Goal: Book appointment/travel/reservation

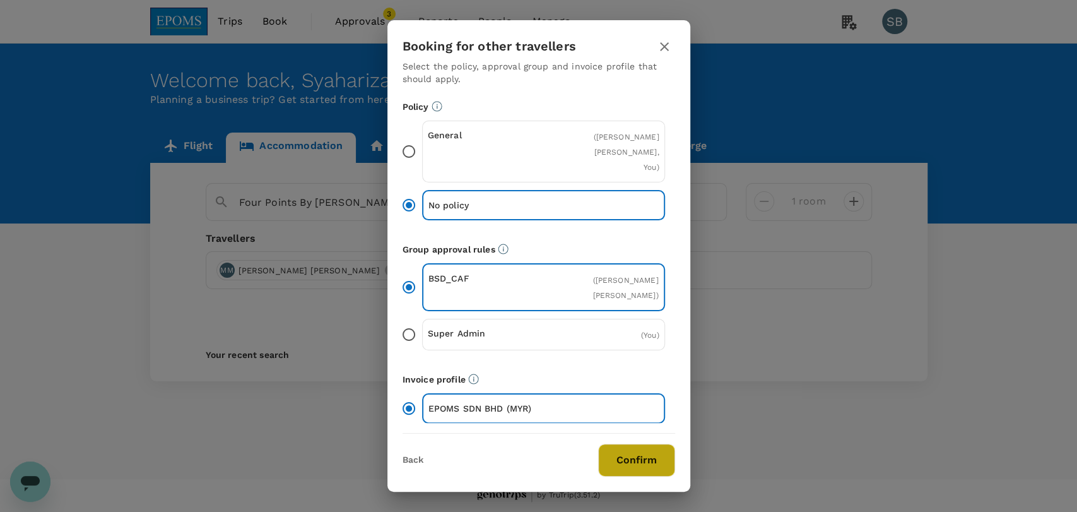
click at [636, 466] on button "Confirm" at bounding box center [636, 459] width 77 height 33
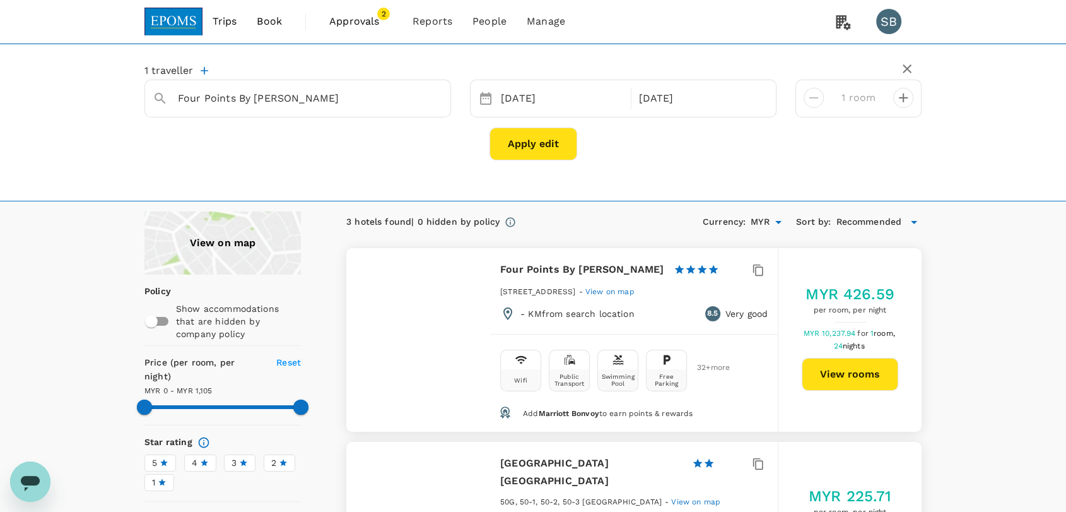
click at [872, 380] on button "View rooms" at bounding box center [850, 374] width 97 height 33
type input "1104"
click at [483, 77] on link "Users" at bounding box center [516, 70] width 149 height 30
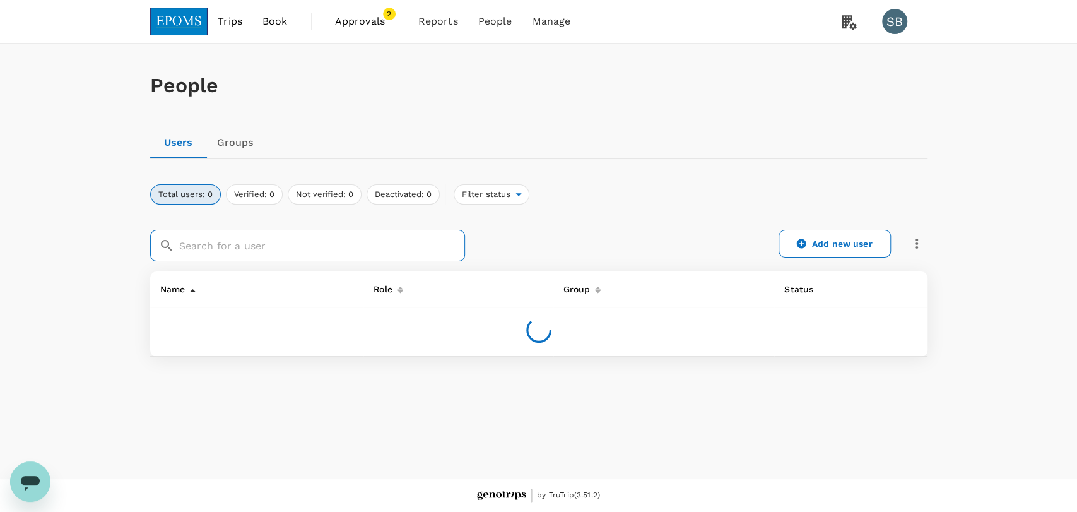
click at [319, 247] on input "text" at bounding box center [322, 246] width 286 height 32
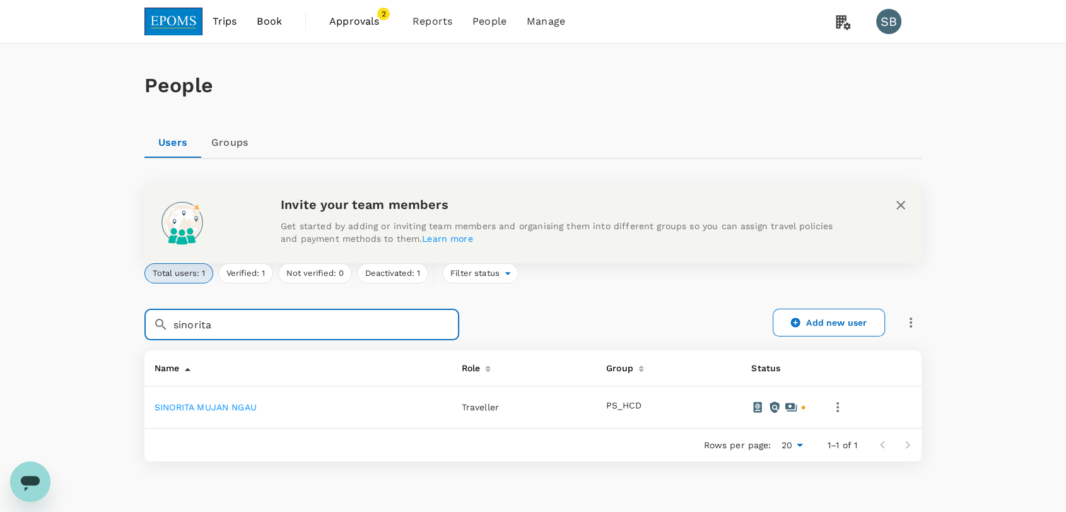
type input "sinorita"
click at [242, 404] on link "SINORITA MUJAN NGAU" at bounding box center [206, 407] width 102 height 10
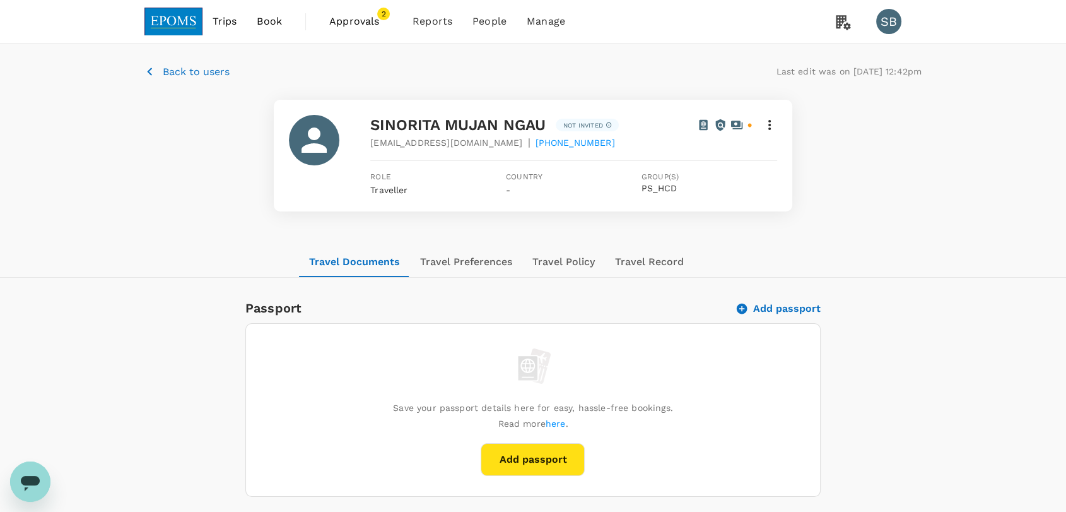
click at [175, 21] on img at bounding box center [173, 22] width 58 height 28
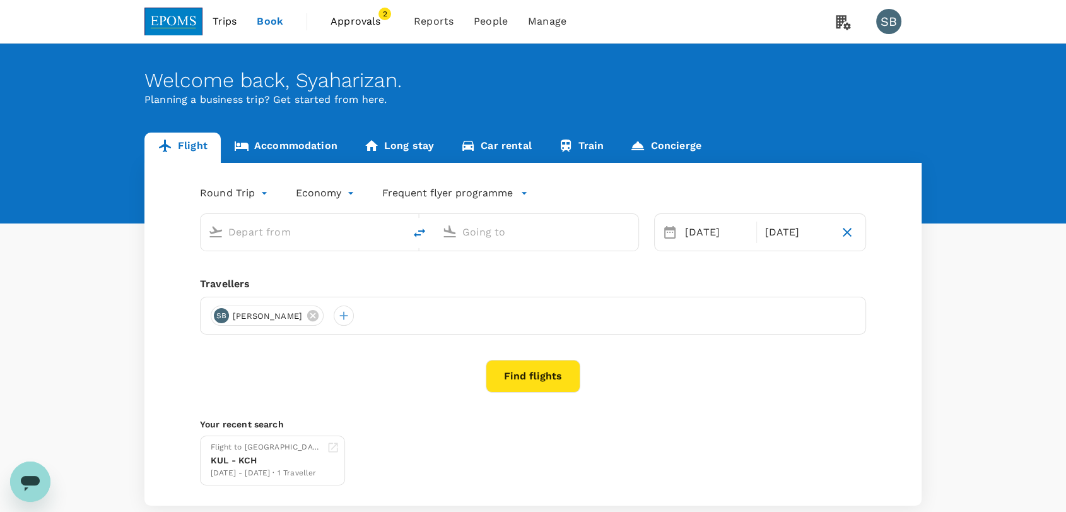
type input "Kuala Lumpur Intl ([GEOGRAPHIC_DATA])"
type input "Kuching Intl (KCH)"
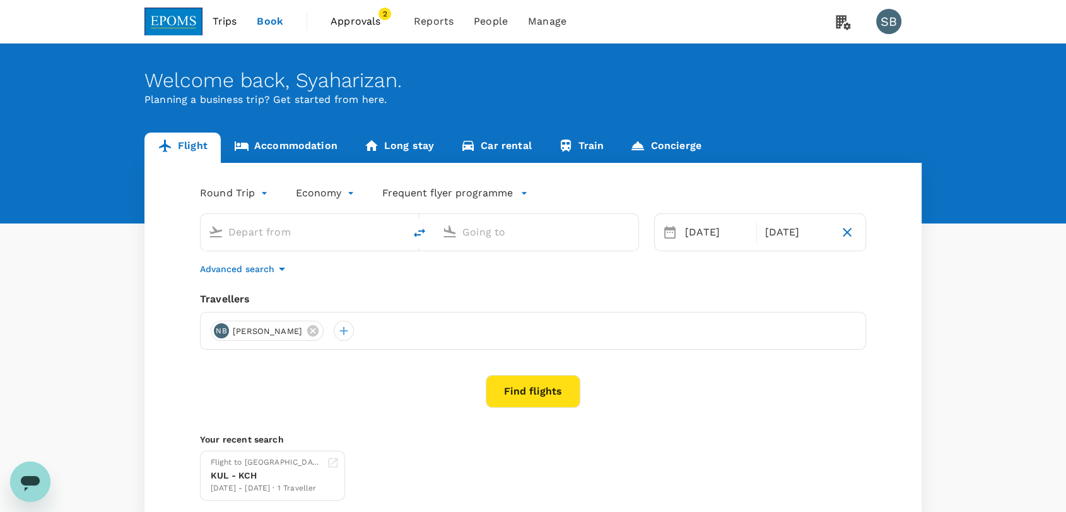
type input "Kuala Lumpur Intl ([GEOGRAPHIC_DATA])"
type input "Kuching Intl (KCH)"
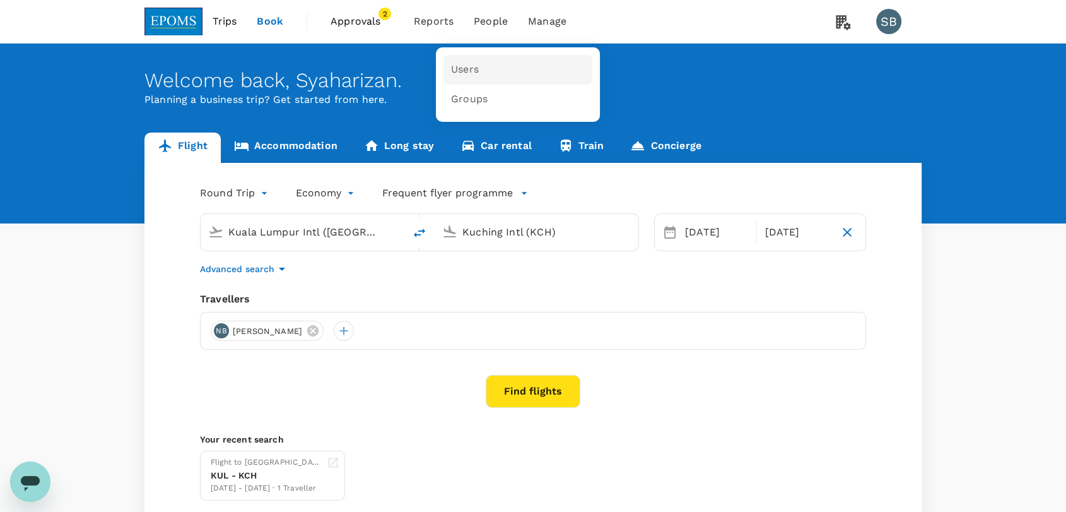
click at [470, 61] on link "Users" at bounding box center [517, 70] width 149 height 30
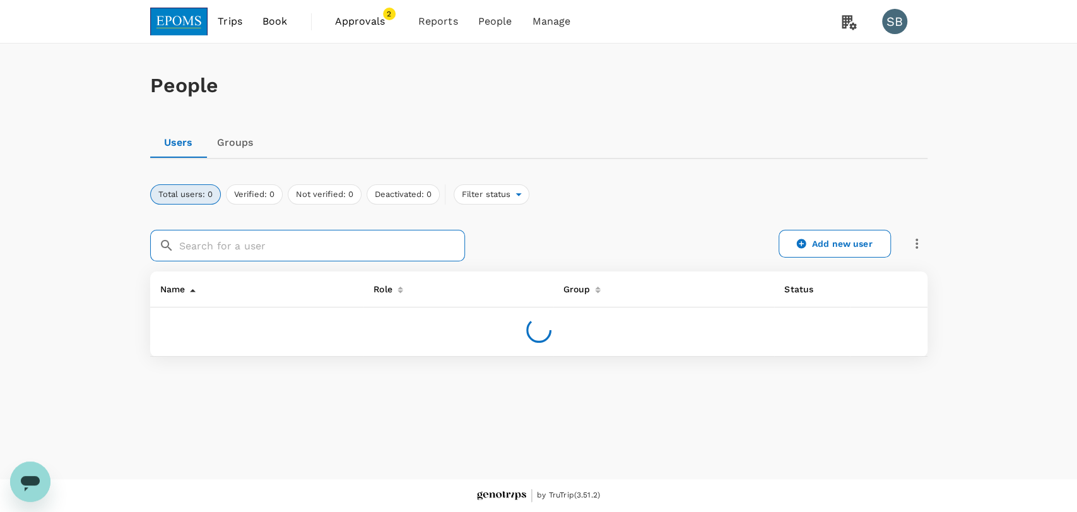
click at [223, 250] on input "text" at bounding box center [322, 246] width 286 height 32
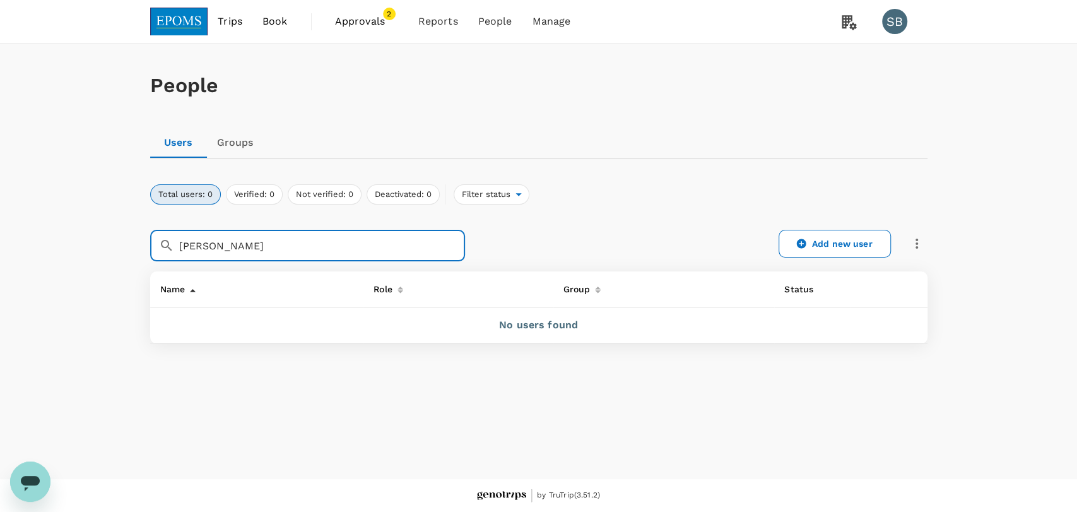
click at [194, 250] on input "muhamad rushdi" at bounding box center [322, 246] width 286 height 32
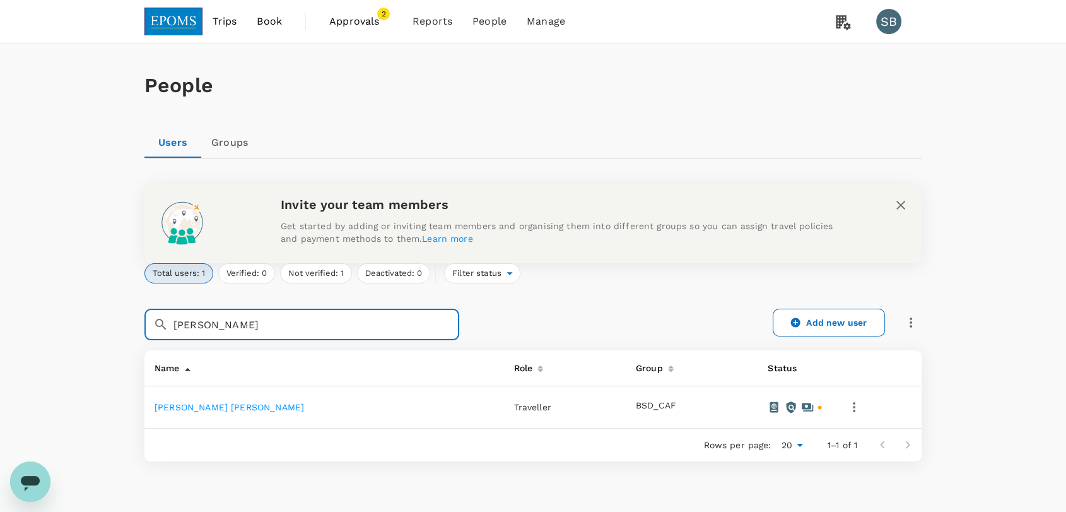
drag, startPoint x: 279, startPoint y: 243, endPoint x: 86, endPoint y: 245, distance: 193.7
click at [86, 245] on div "People Users Groups Invite your team members Get started by adding or inviting …" at bounding box center [533, 293] width 1066 height 498
type input "mohamad rushdi"
click at [180, 406] on link "MOHAMAD RUSHDI MOHAMAD ROSLI" at bounding box center [229, 407] width 149 height 10
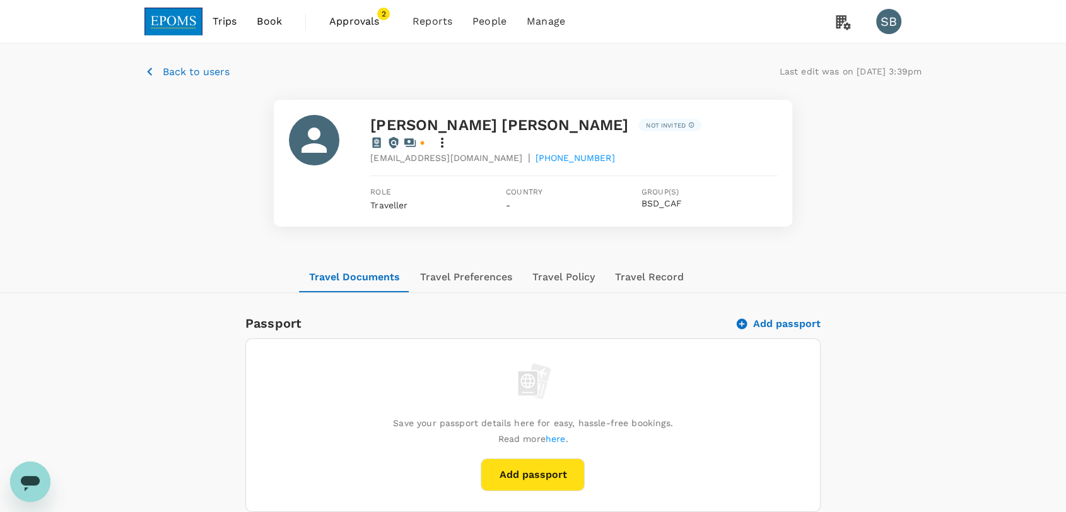
click at [175, 30] on img at bounding box center [173, 22] width 58 height 28
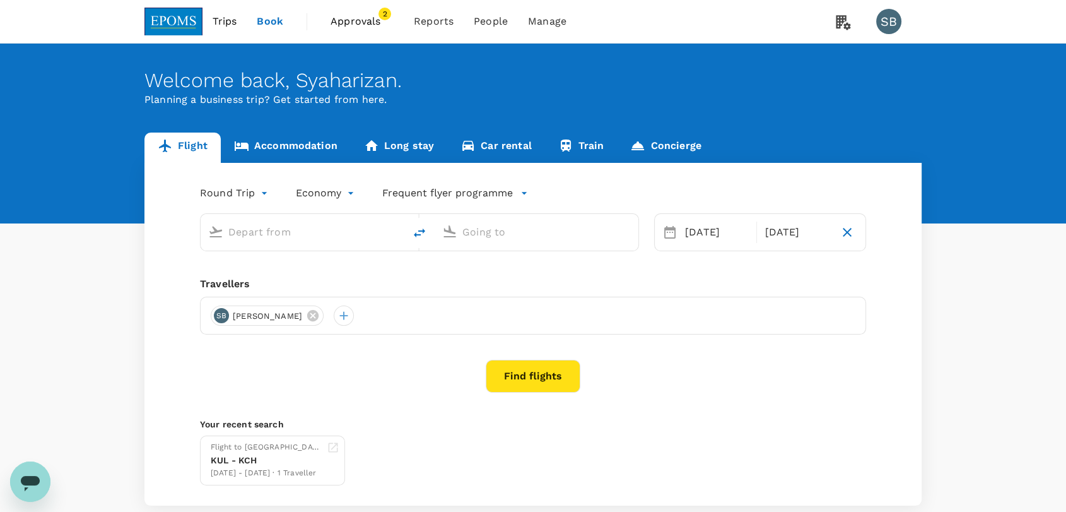
type input "Kuala Lumpur Intl ([GEOGRAPHIC_DATA])"
type input "Kuching Intl (KCH)"
click at [267, 143] on link "Accommodation" at bounding box center [286, 147] width 130 height 30
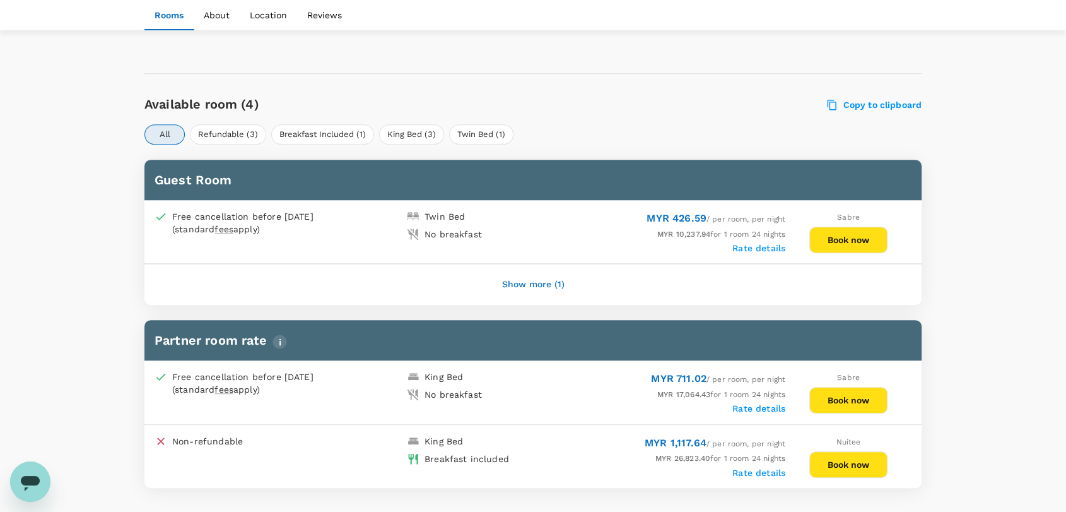
scroll to position [631, 0]
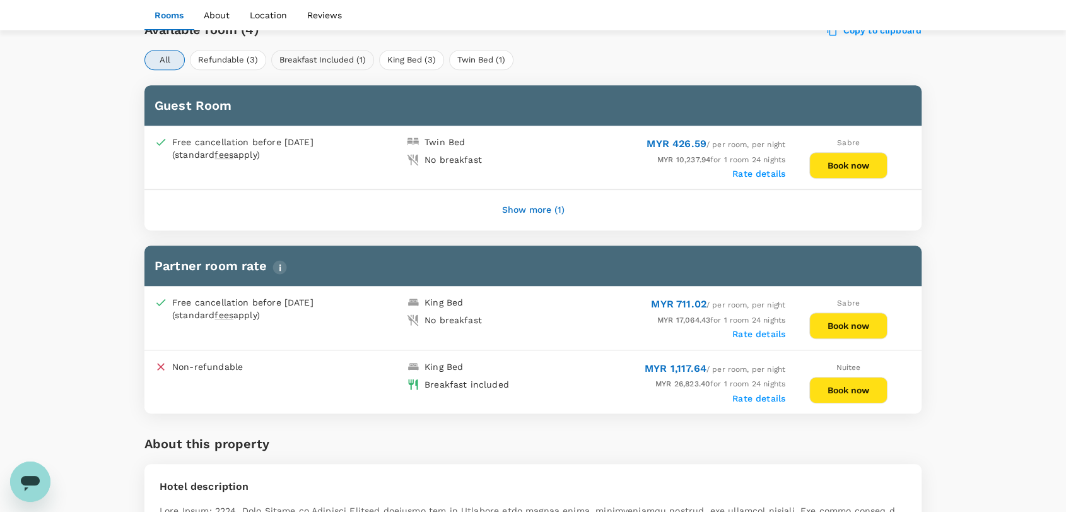
click at [338, 57] on button "Breakfast Included (1)" at bounding box center [322, 60] width 103 height 20
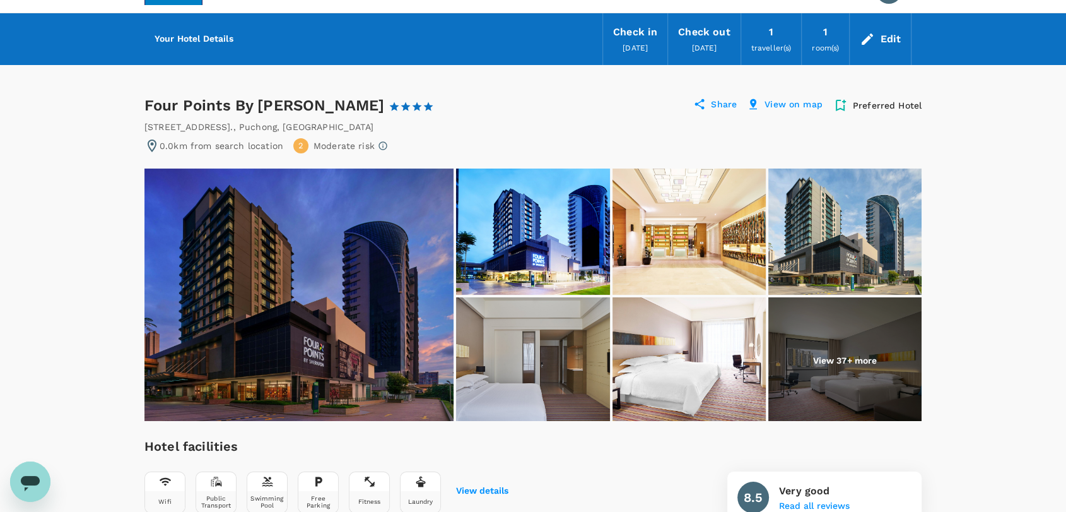
scroll to position [0, 0]
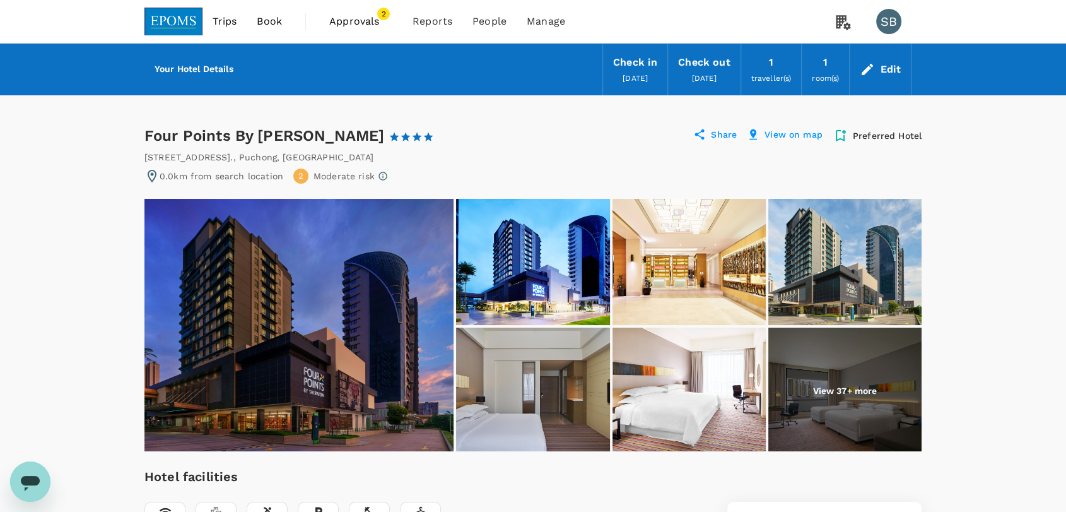
click at [175, 15] on img at bounding box center [173, 22] width 58 height 28
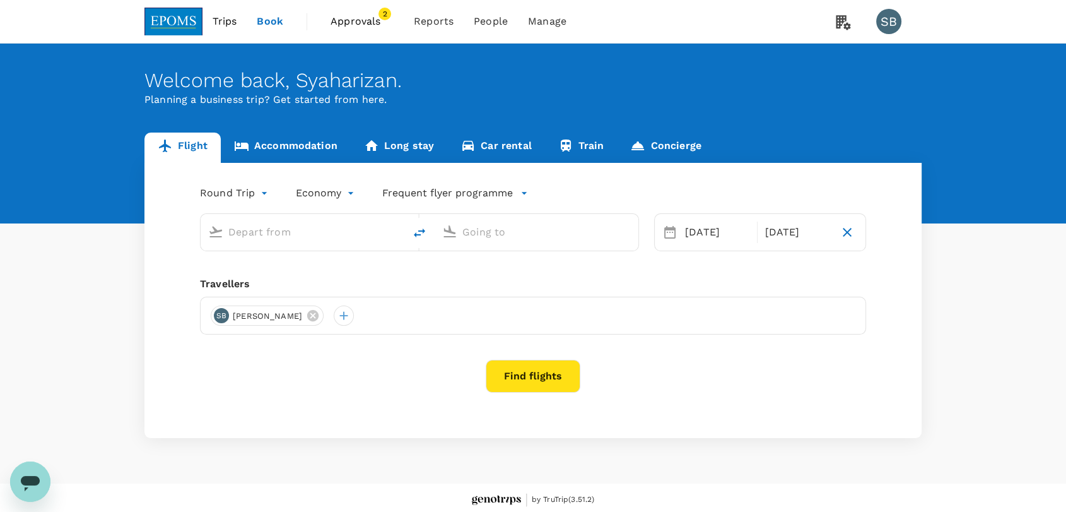
type input "Kuala Lumpur Intl ([GEOGRAPHIC_DATA])"
type input "Kuching Intl (KCH)"
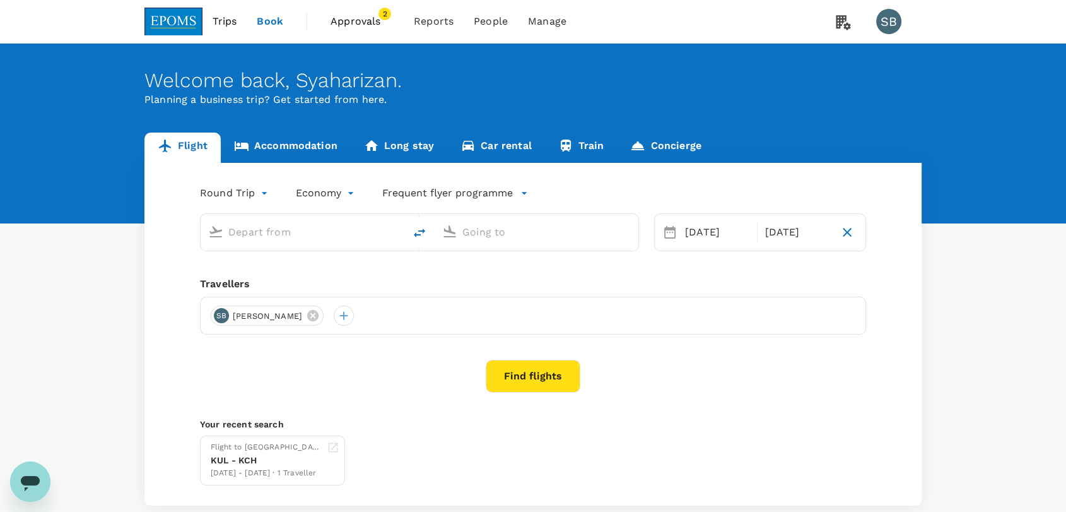
type input "Kuala Lumpur Intl ([GEOGRAPHIC_DATA])"
type input "Kuching Intl (KCH)"
